Goal: Task Accomplishment & Management: Manage account settings

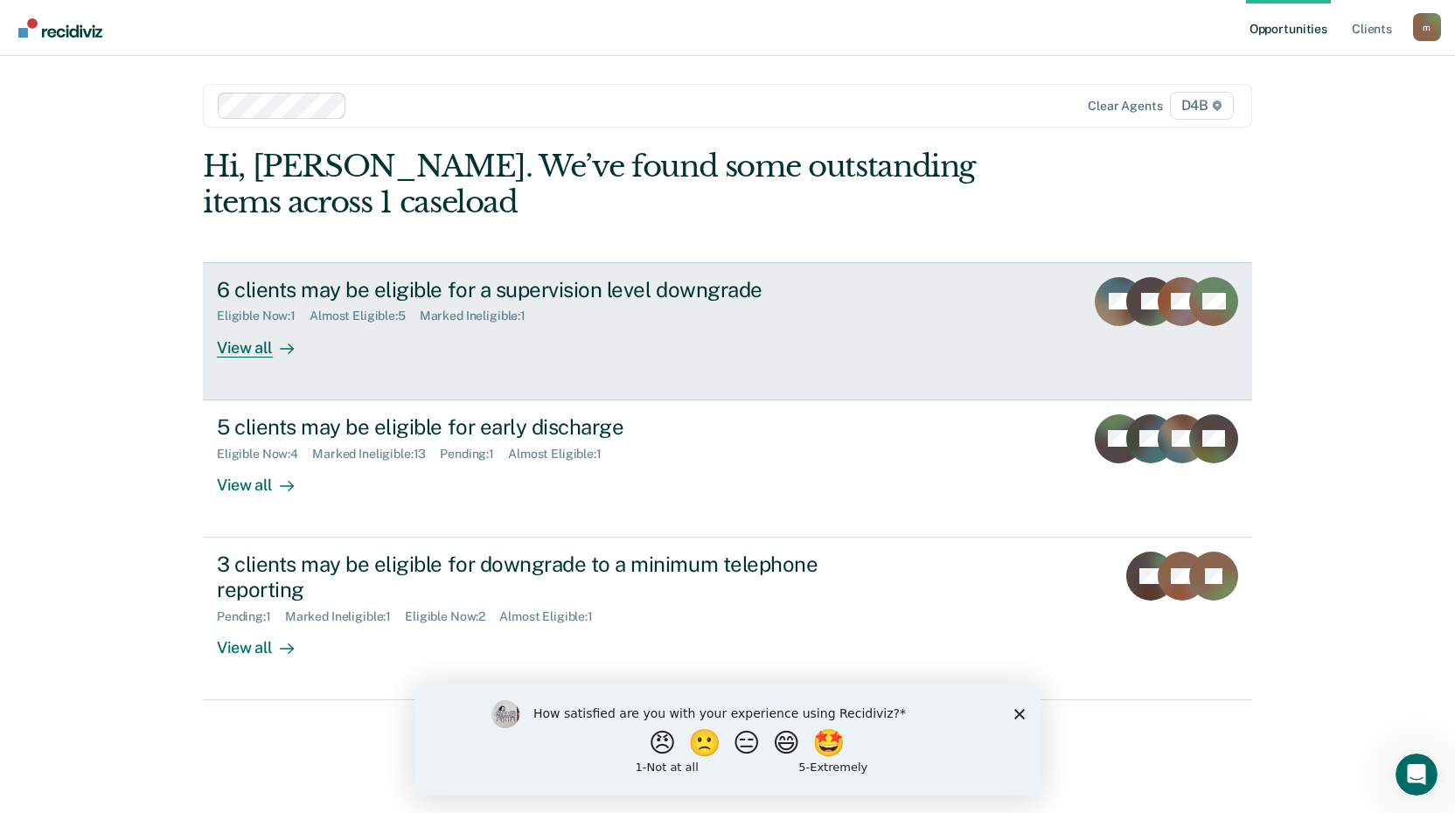
click at [254, 346] on div "View all" at bounding box center [266, 341] width 98 height 34
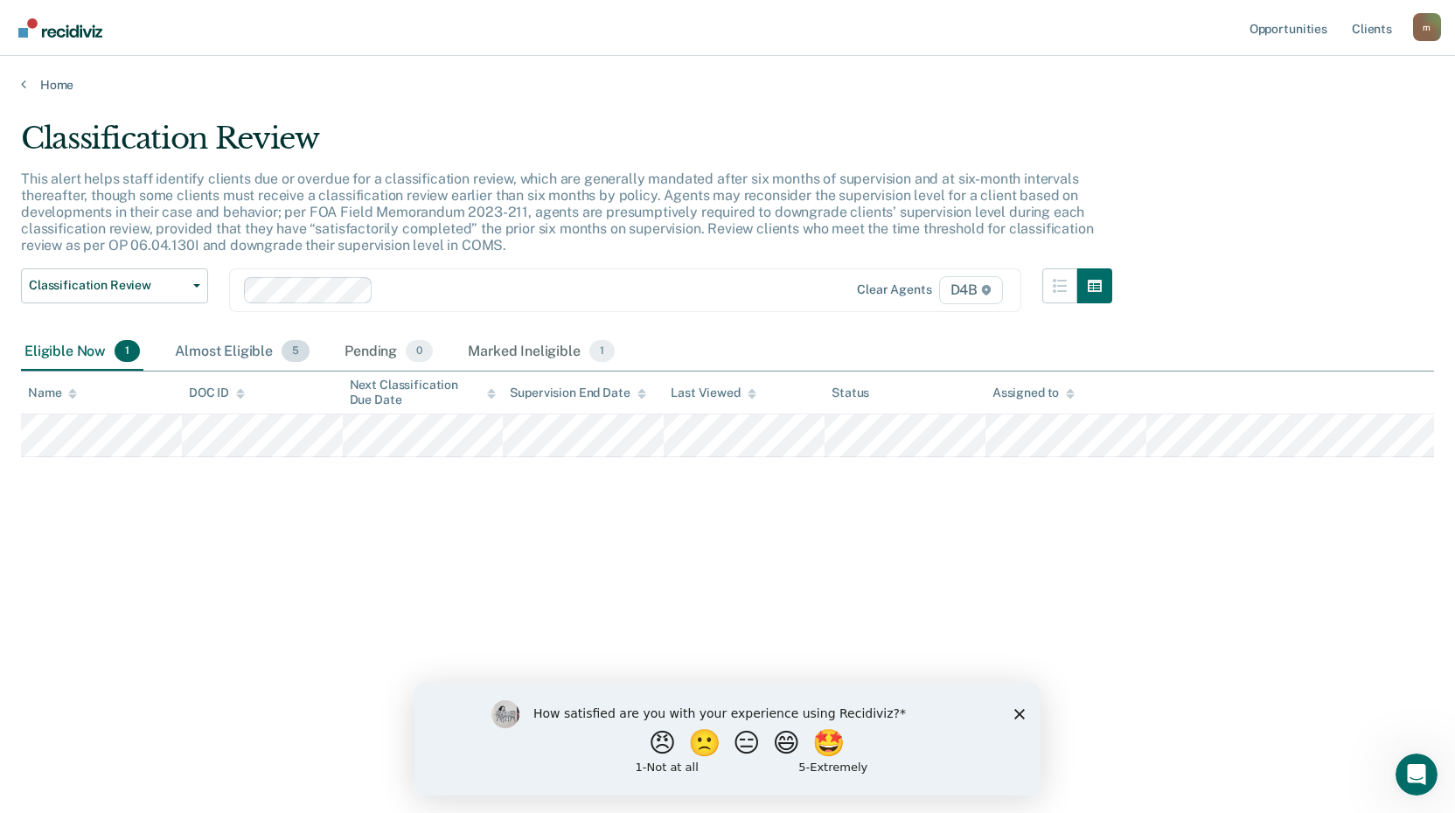
click at [216, 350] on div "Almost Eligible 5" at bounding box center [242, 352] width 142 height 38
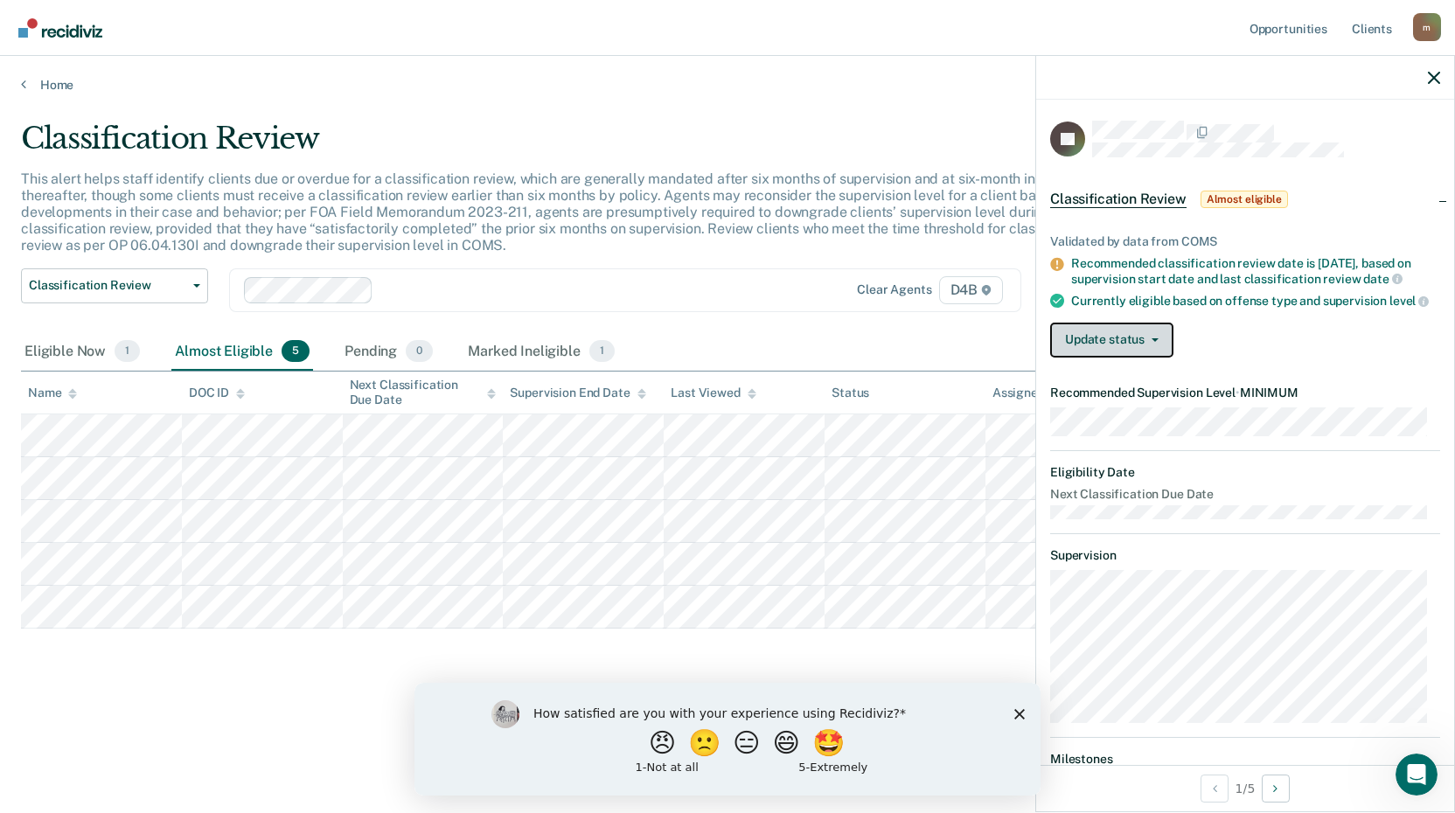
click at [1135, 358] on button "Update status" at bounding box center [1111, 340] width 123 height 35
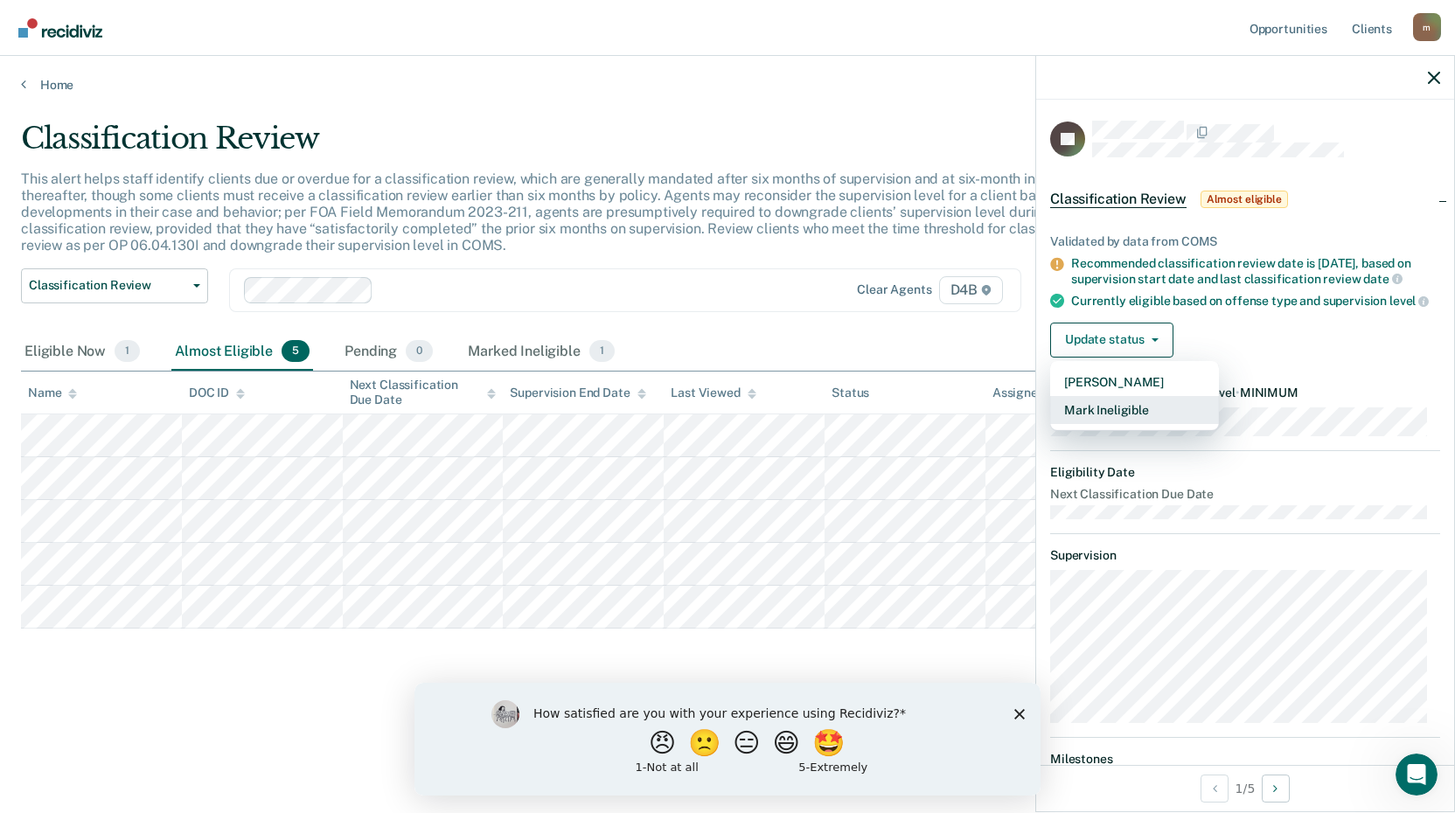
click at [1125, 424] on button "Mark Ineligible" at bounding box center [1134, 410] width 169 height 28
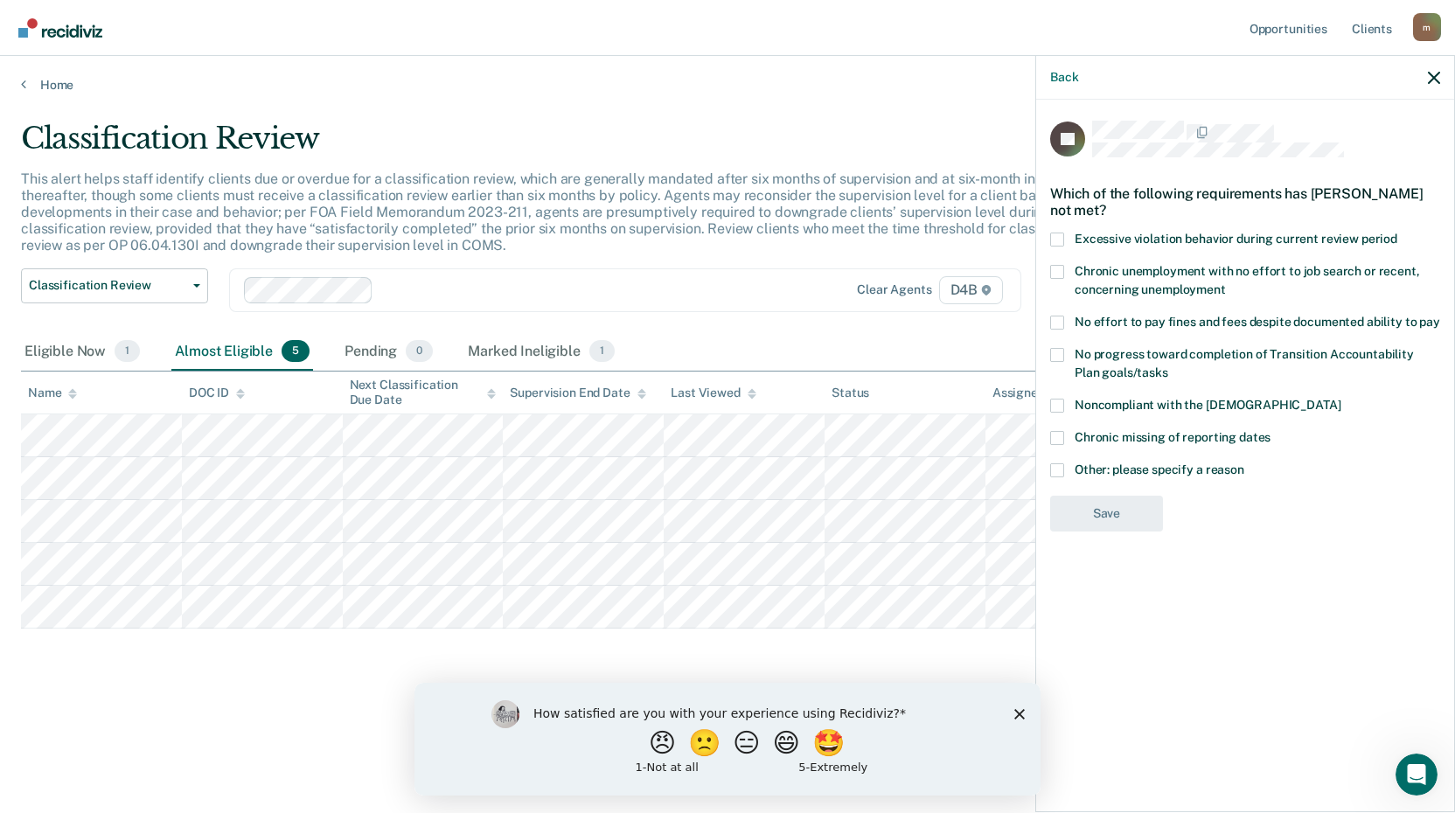
click at [1056, 467] on span at bounding box center [1057, 470] width 14 height 14
click at [1244, 463] on input "Other: please specify a reason" at bounding box center [1244, 463] width 0 height 0
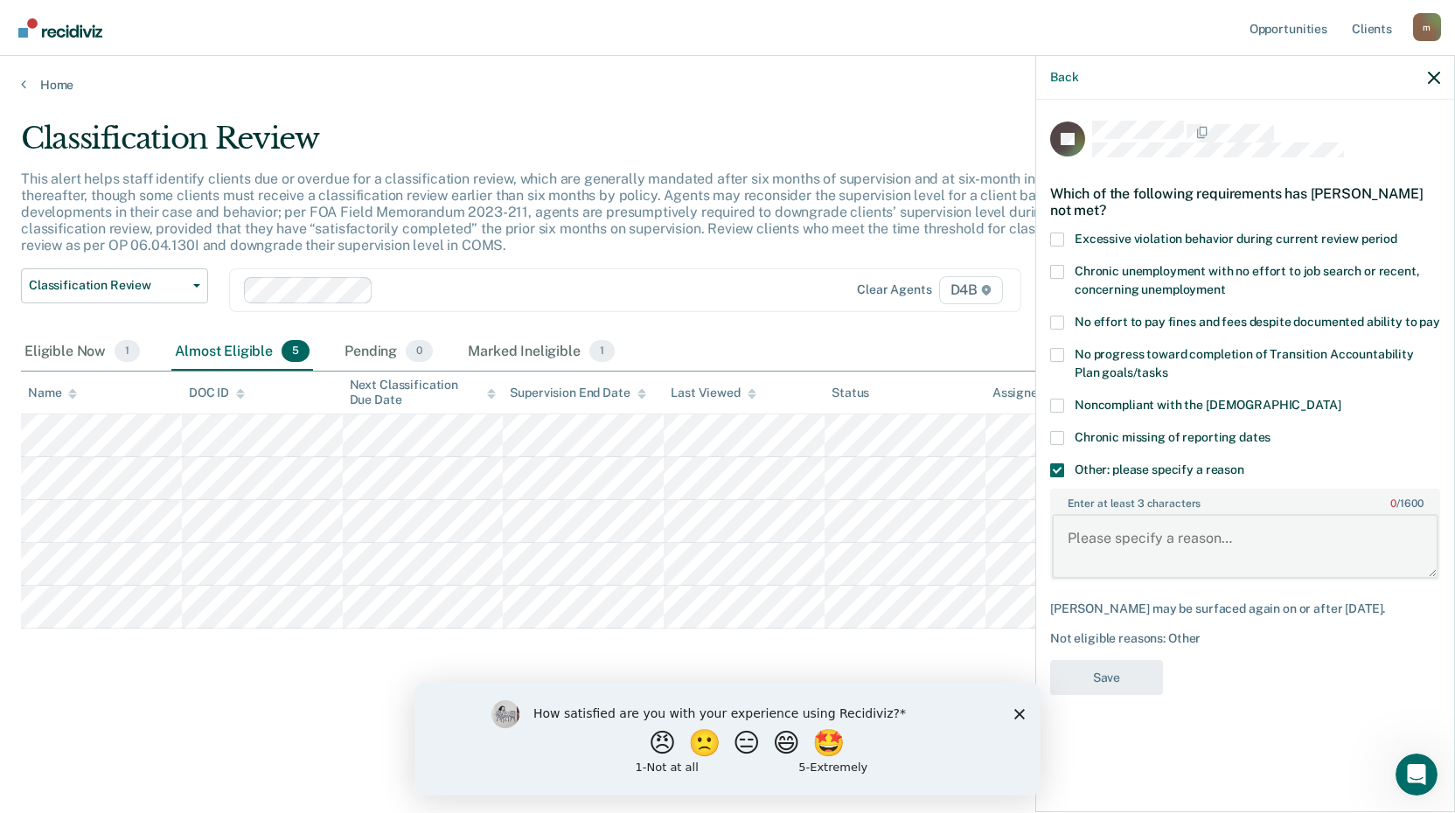
click at [1211, 546] on textarea "Enter at least 3 characters 0 / 1600" at bounding box center [1245, 546] width 386 height 65
paste textarea "P has been on probation for 1.5 years. He has completed treatment, however, his…"
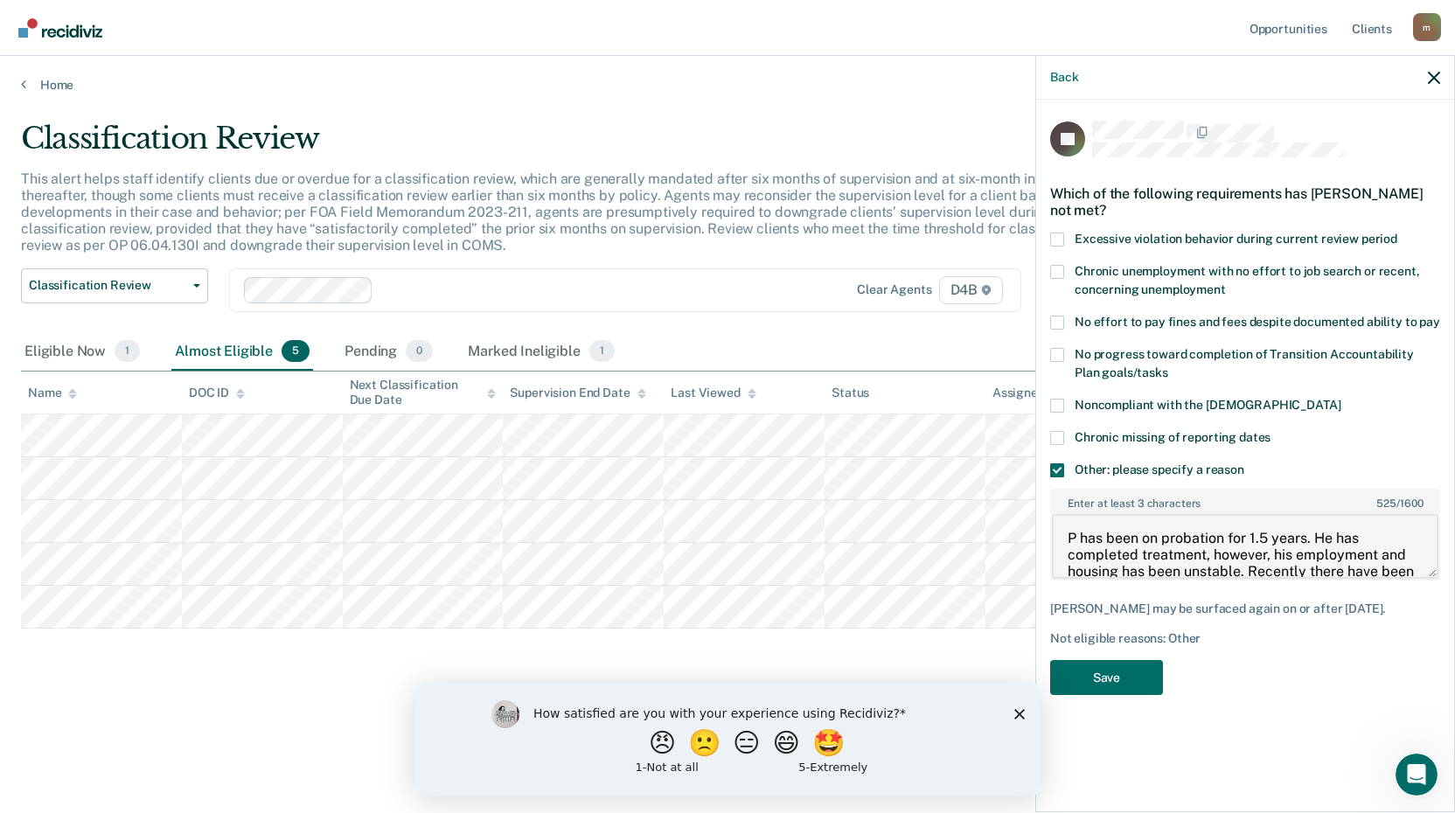
scroll to position [137, 0]
type textarea "P has been on probation for 1.5 years. He has completed treatment, however, his…"
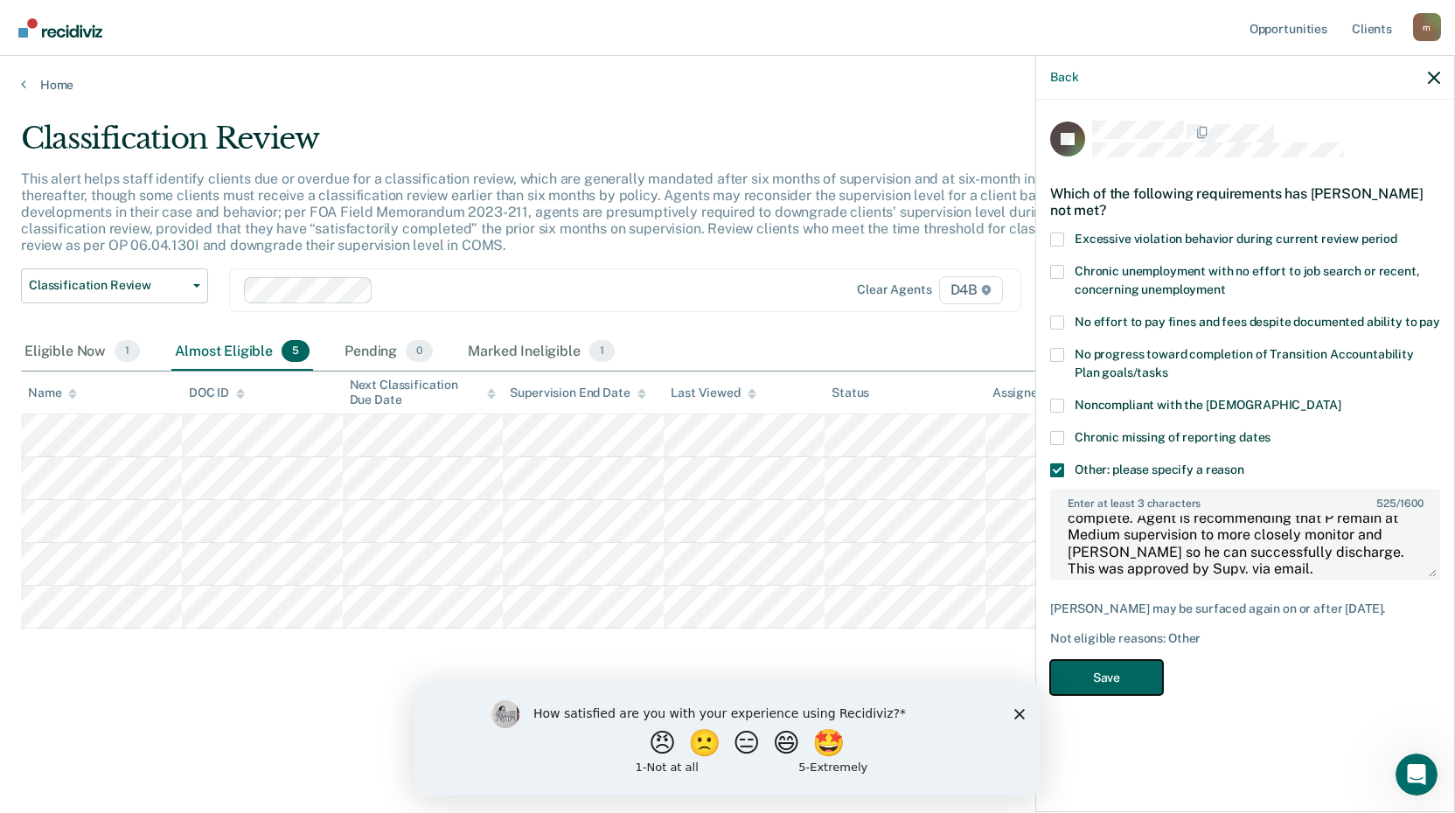
click at [1127, 664] on button "Save" at bounding box center [1106, 678] width 113 height 36
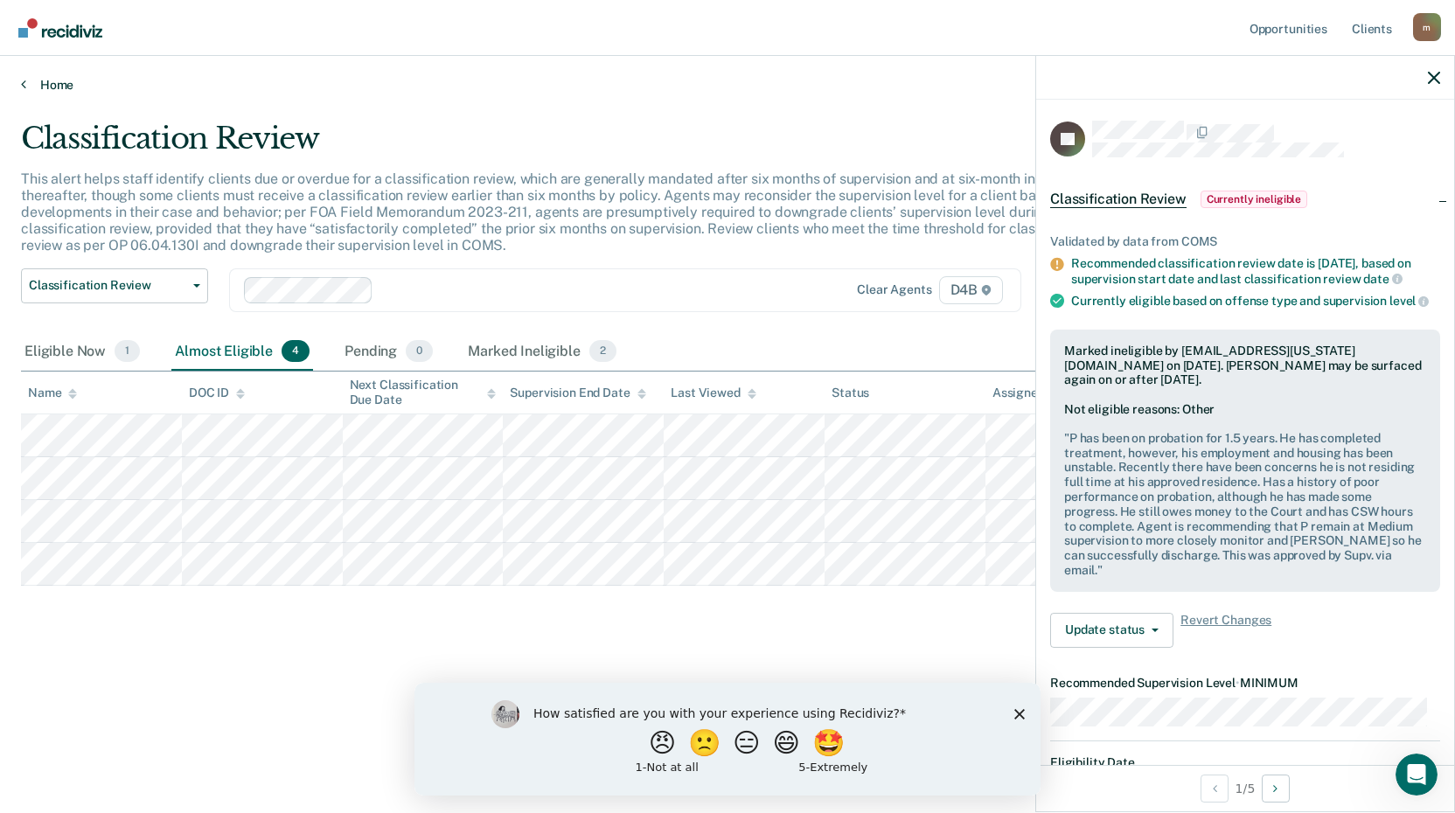
click at [51, 88] on link "Home" at bounding box center [727, 85] width 1413 height 16
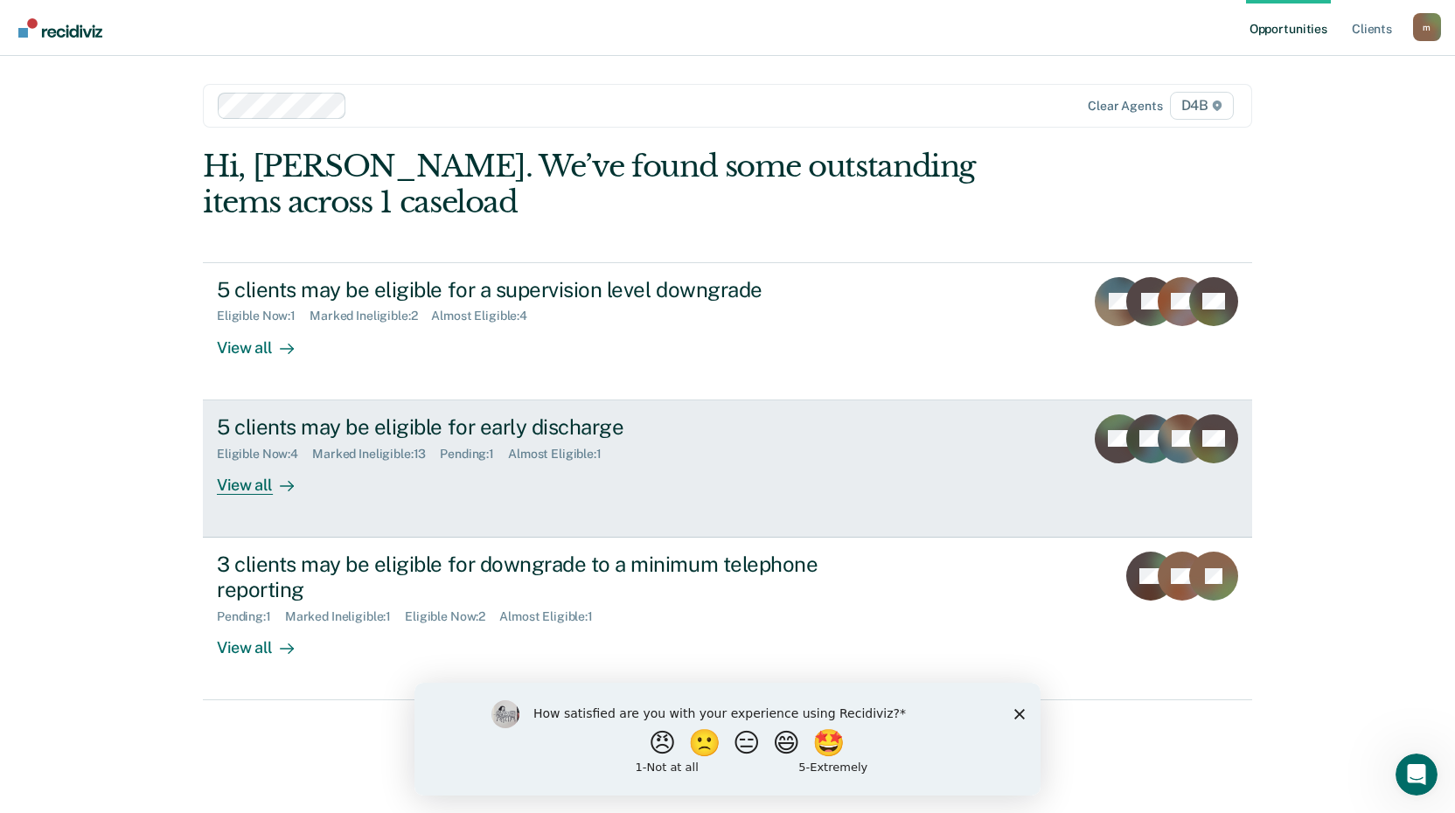
click at [246, 478] on div "View all" at bounding box center [266, 478] width 98 height 34
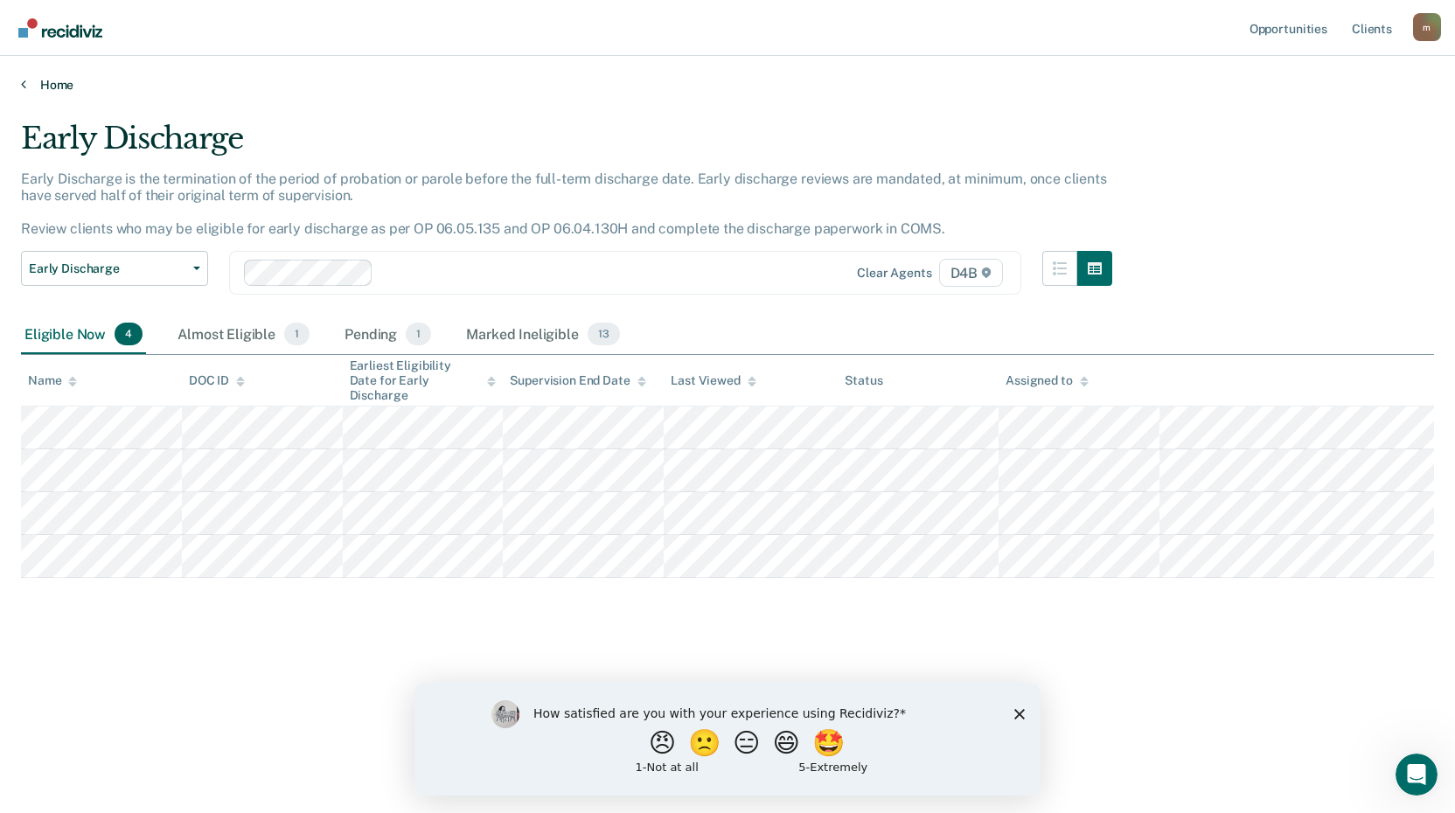
click at [55, 80] on link "Home" at bounding box center [727, 85] width 1413 height 16
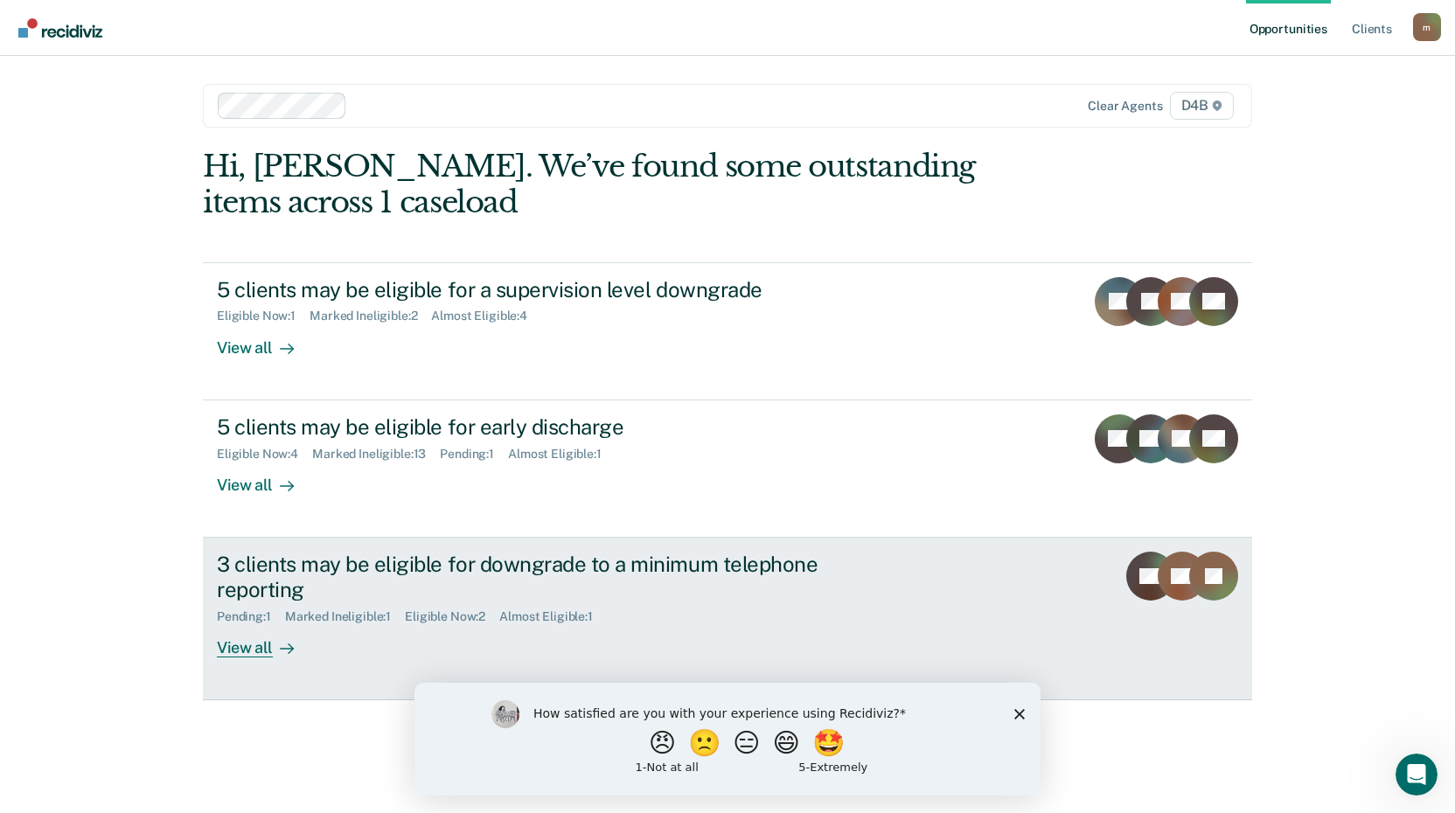
click at [257, 643] on div "View all" at bounding box center [266, 640] width 98 height 34
